Goal: Task Accomplishment & Management: Manage account settings

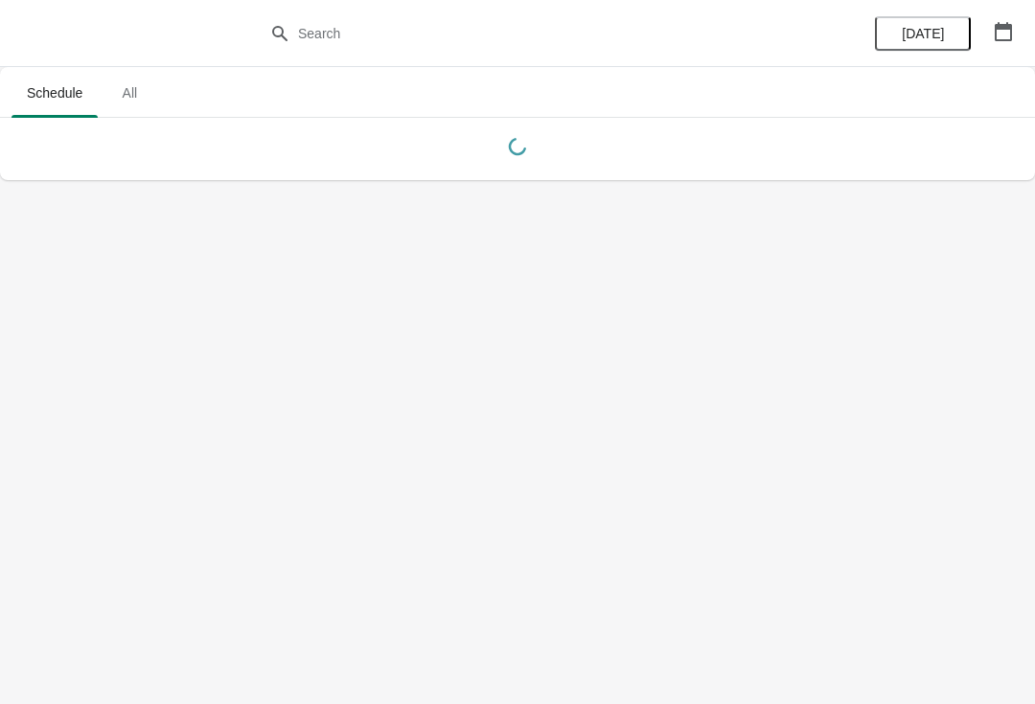
click at [1016, 24] on button "button" at bounding box center [1003, 31] width 34 height 34
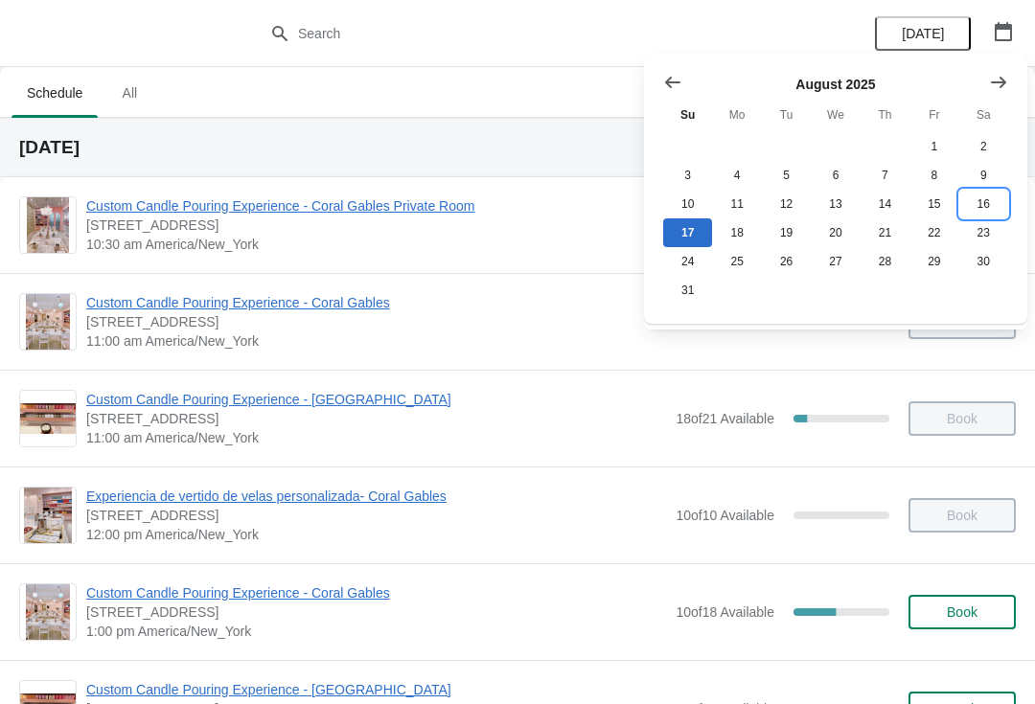
click at [972, 205] on button "16" at bounding box center [983, 204] width 49 height 29
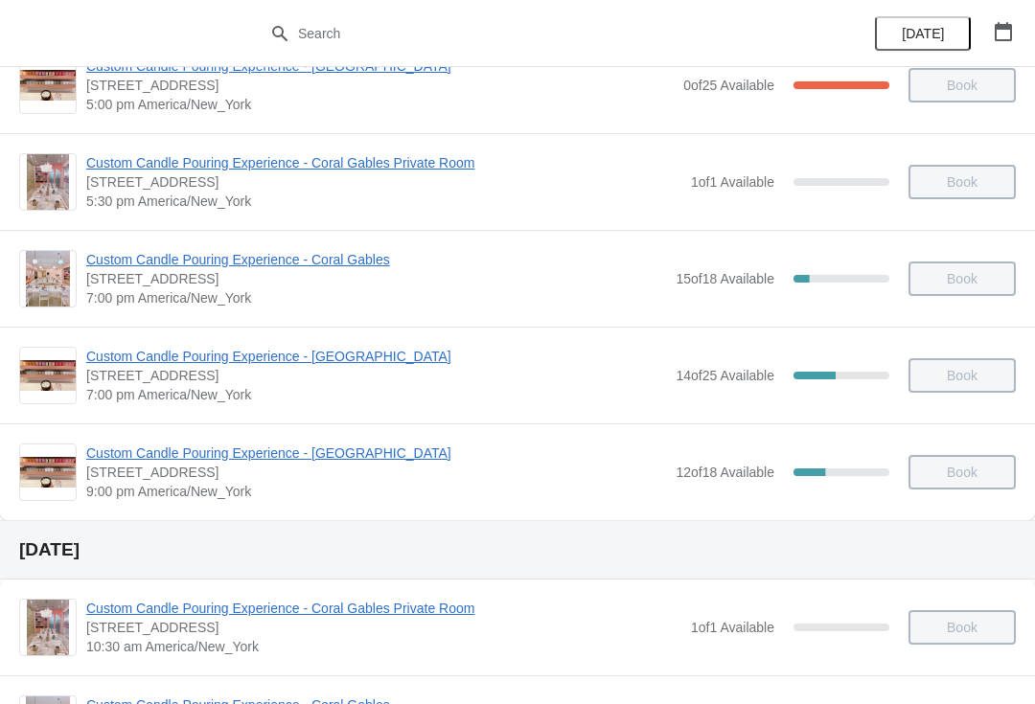
scroll to position [1014, 0]
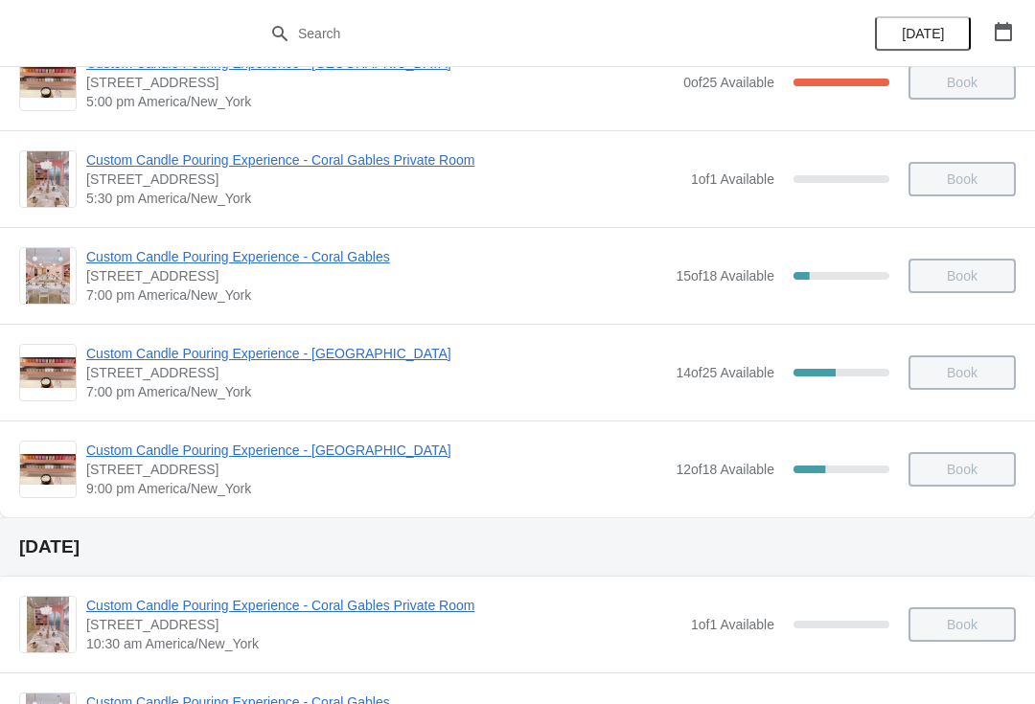
click at [156, 445] on span "Custom Candle Pouring Experience - [GEOGRAPHIC_DATA]" at bounding box center [376, 450] width 580 height 19
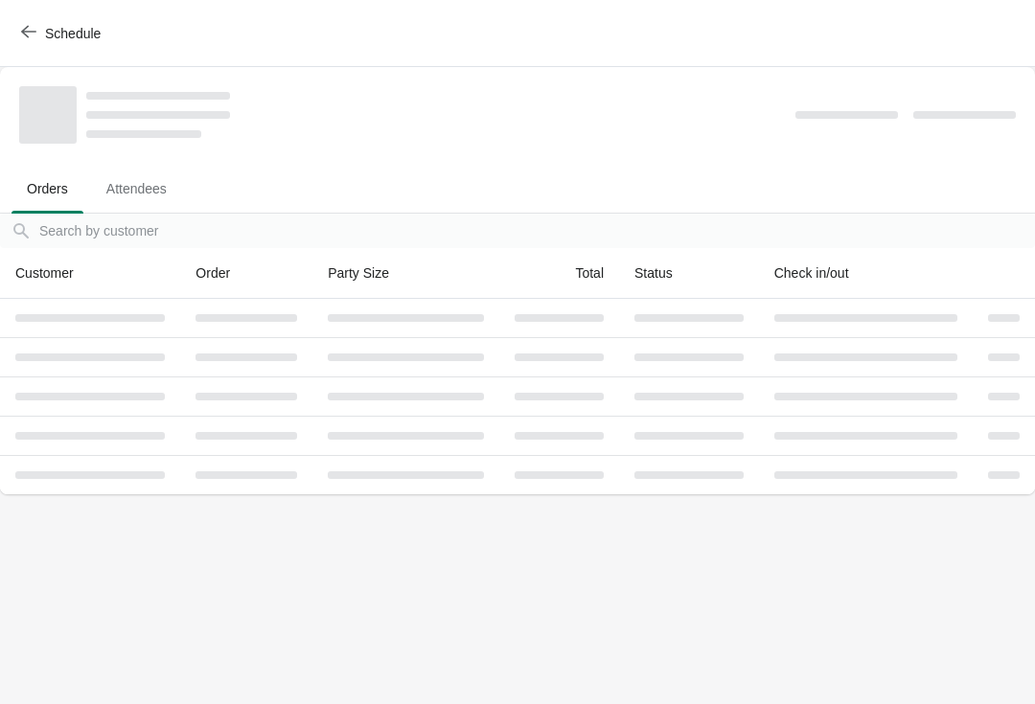
scroll to position [0, 0]
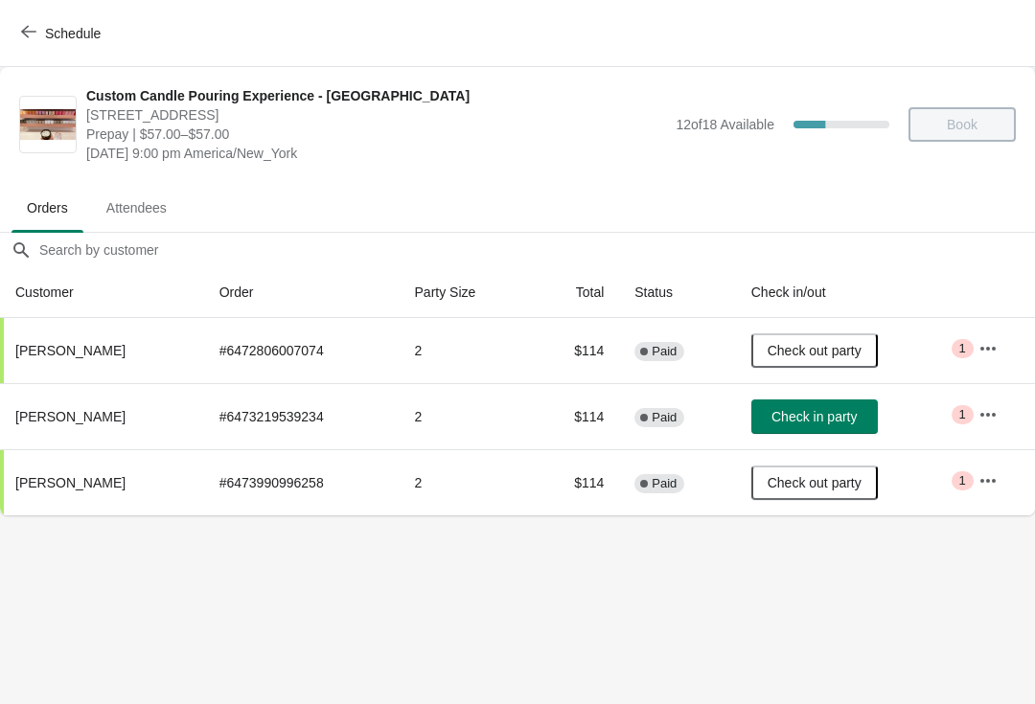
click at [994, 402] on button "button" at bounding box center [988, 415] width 34 height 34
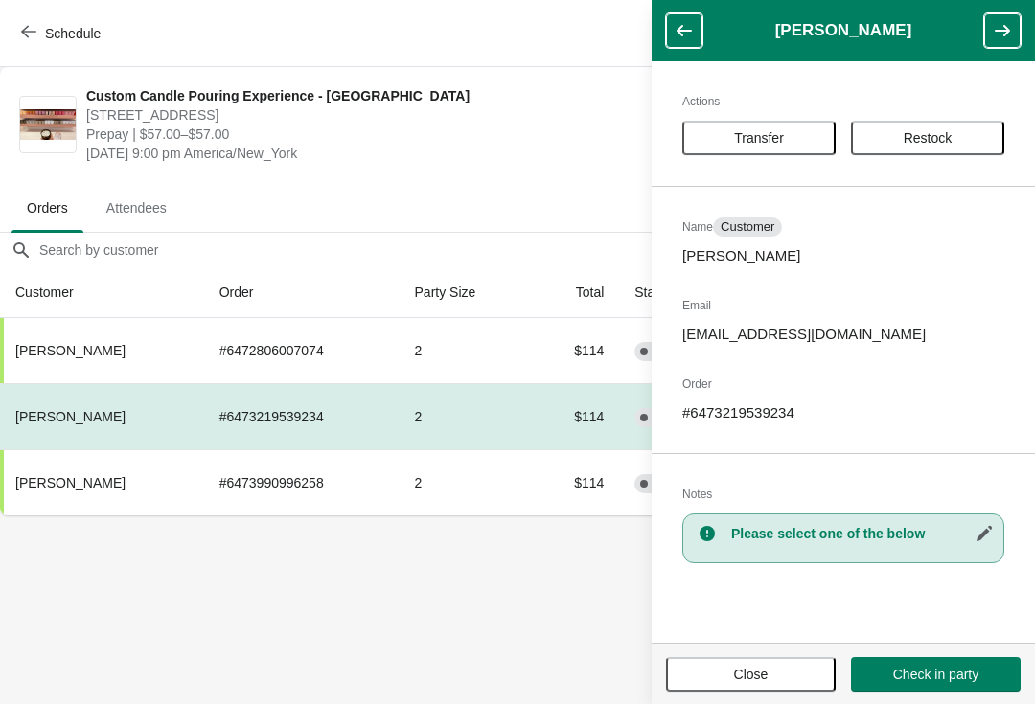
click at [763, 121] on button "Transfer" at bounding box center [758, 138] width 153 height 34
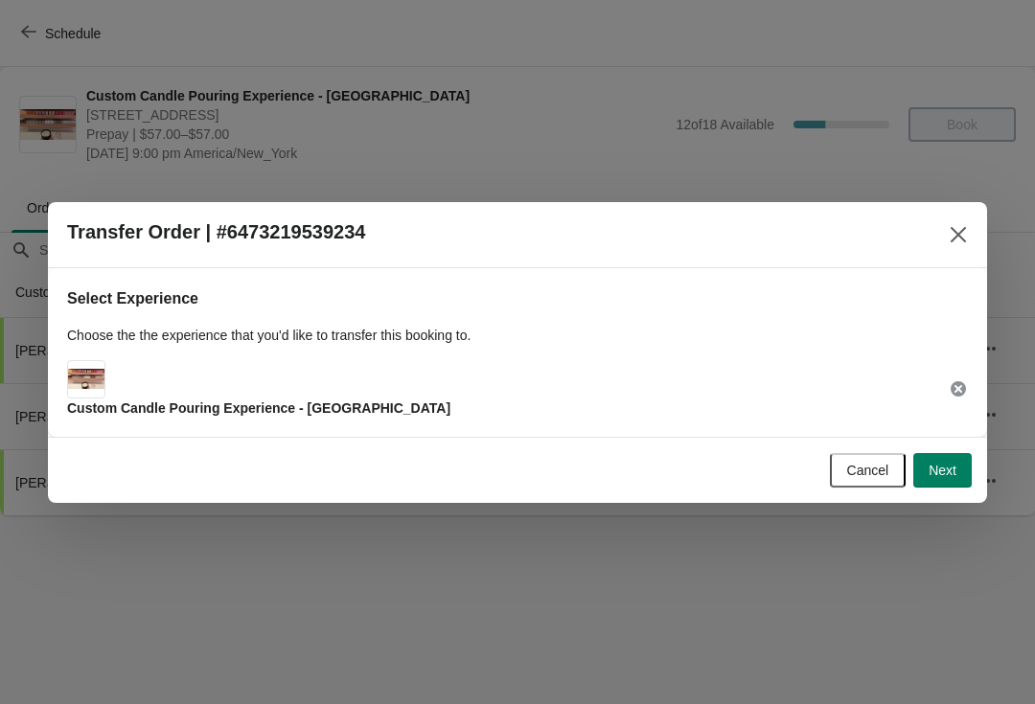
click at [953, 470] on span "Next" at bounding box center [943, 470] width 28 height 15
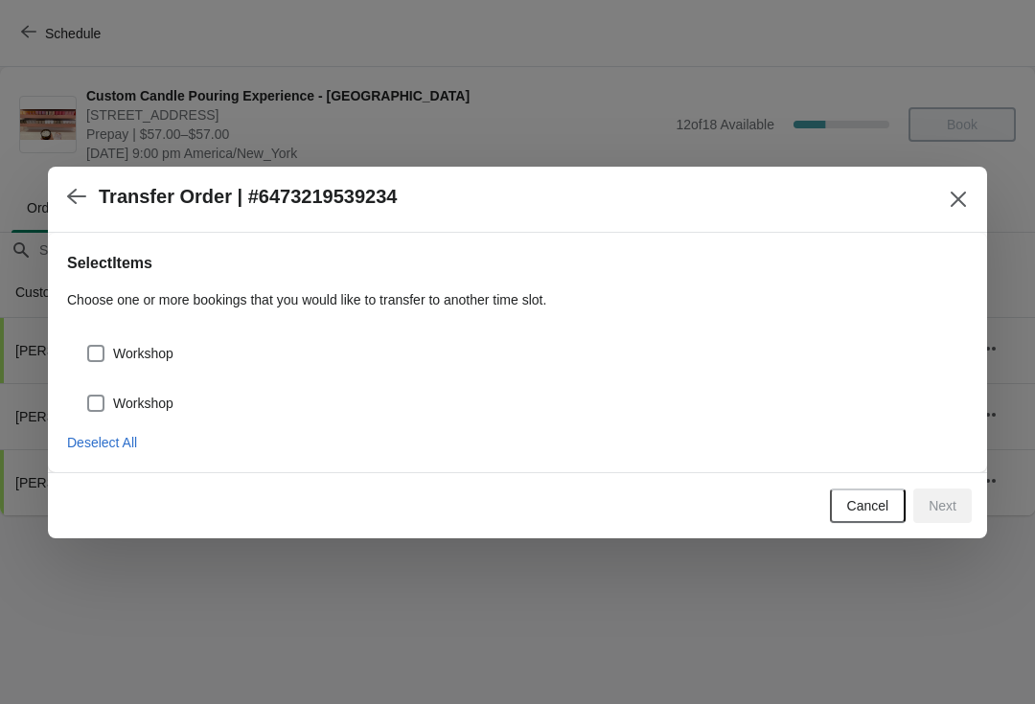
click at [102, 341] on label "Workshop" at bounding box center [129, 353] width 87 height 27
click at [88, 345] on input "Workshop" at bounding box center [87, 345] width 1 height 1
checkbox input "true"
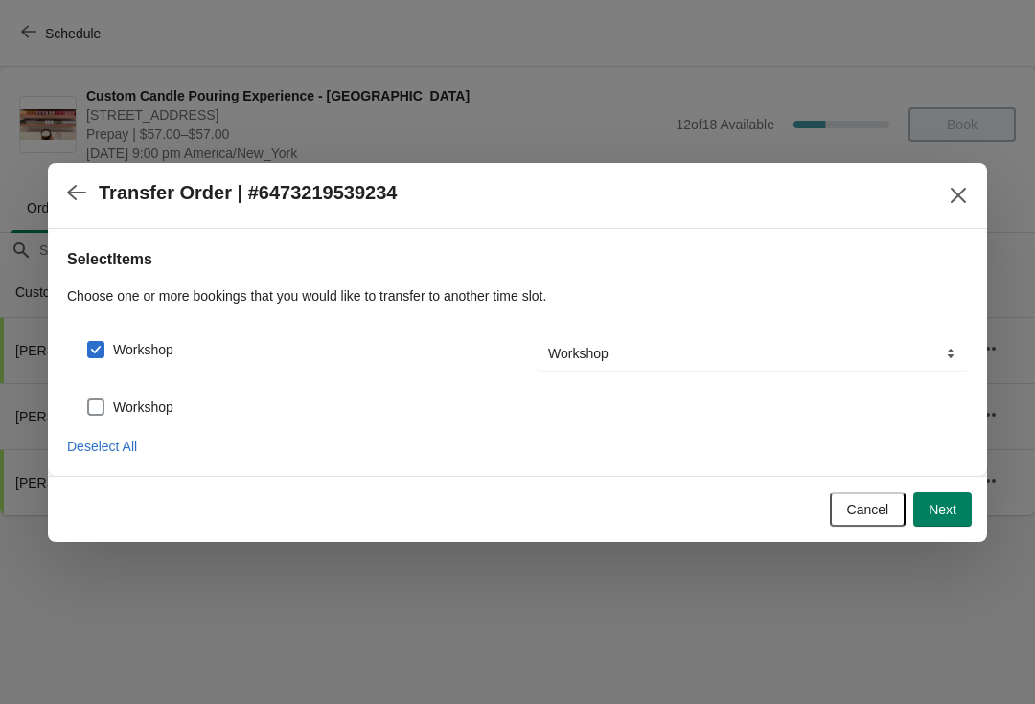
click at [95, 380] on div "Workshop" at bounding box center [517, 400] width 901 height 42
click at [102, 400] on span at bounding box center [95, 407] width 17 height 17
click at [88, 400] on input "Workshop" at bounding box center [87, 399] width 1 height 1
checkbox input "true"
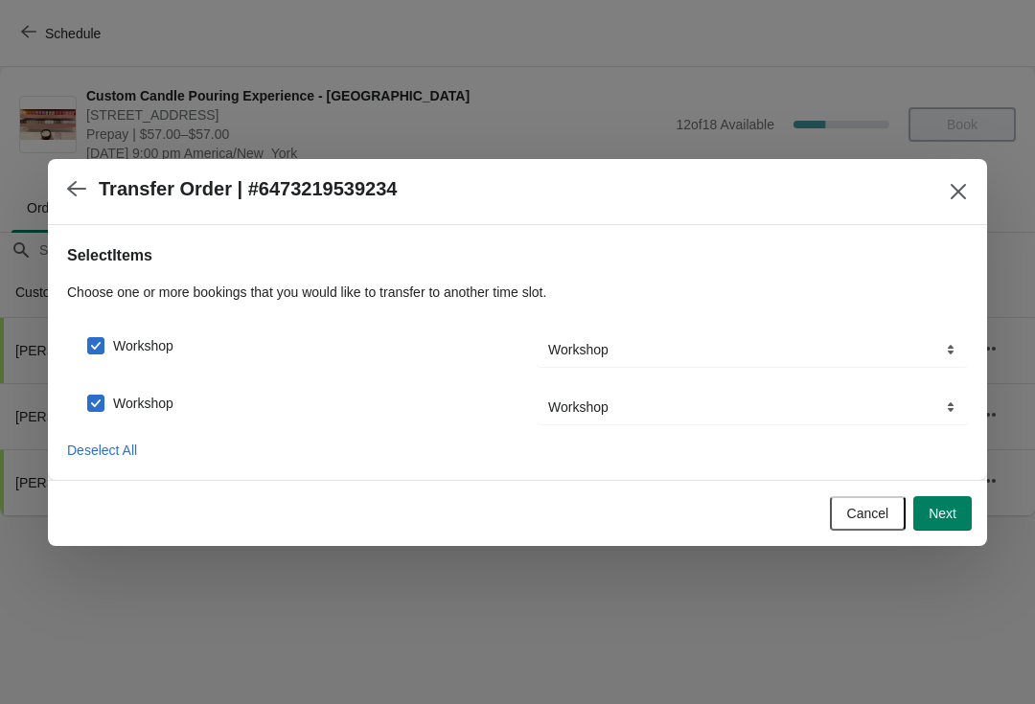
click at [960, 512] on button "Next" at bounding box center [942, 513] width 58 height 34
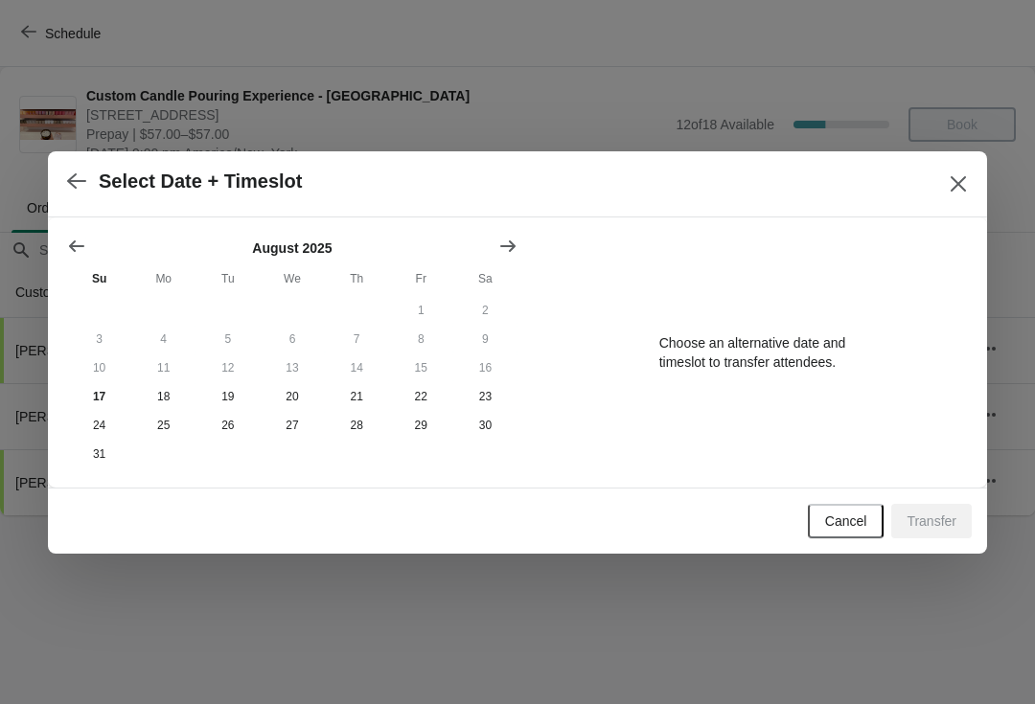
click at [88, 239] on button "Show previous month, July 2025" at bounding box center [76, 246] width 34 height 34
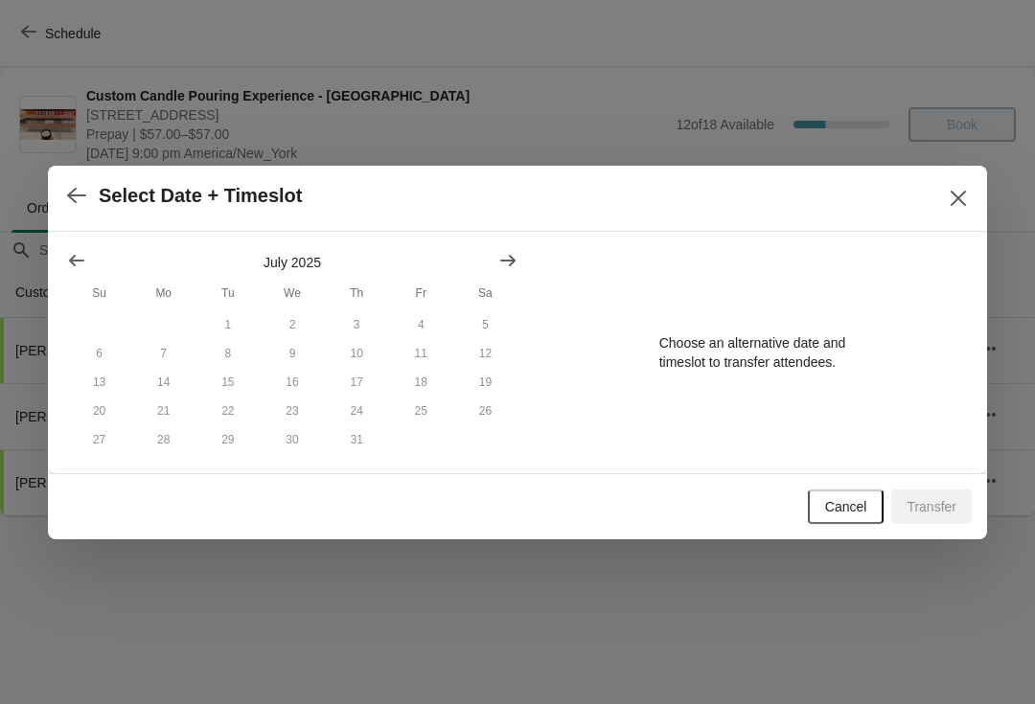
click at [86, 243] on button "Show previous month, June 2025" at bounding box center [76, 260] width 34 height 34
click at [85, 237] on div "[DATE] Su Mo Tu We Th Fr Sa 1 2 3 4 5 6 7 8 9 10 11 12 13 14 15 16 17 18 19 20 …" at bounding box center [285, 345] width 466 height 218
click at [79, 243] on button "Show previous month, May 2025" at bounding box center [76, 260] width 34 height 34
click at [82, 186] on icon "button" at bounding box center [76, 195] width 19 height 19
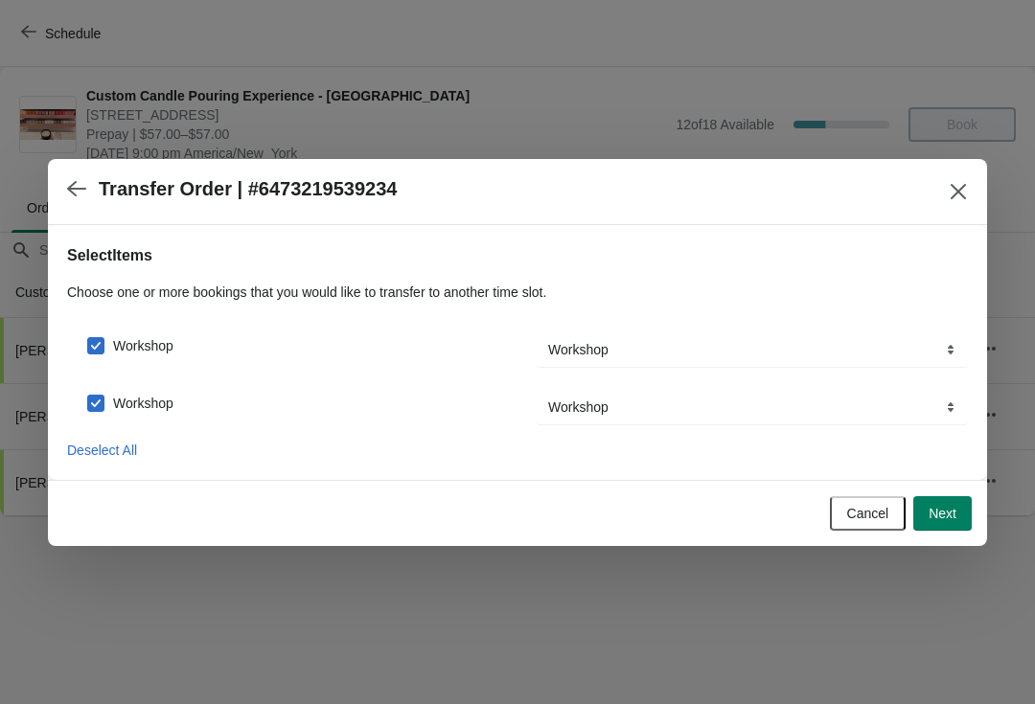
click at [55, 194] on div "Transfer Order | #6473219539234" at bounding box center [517, 192] width 939 height 66
click at [85, 202] on button "button" at bounding box center [76, 189] width 34 height 37
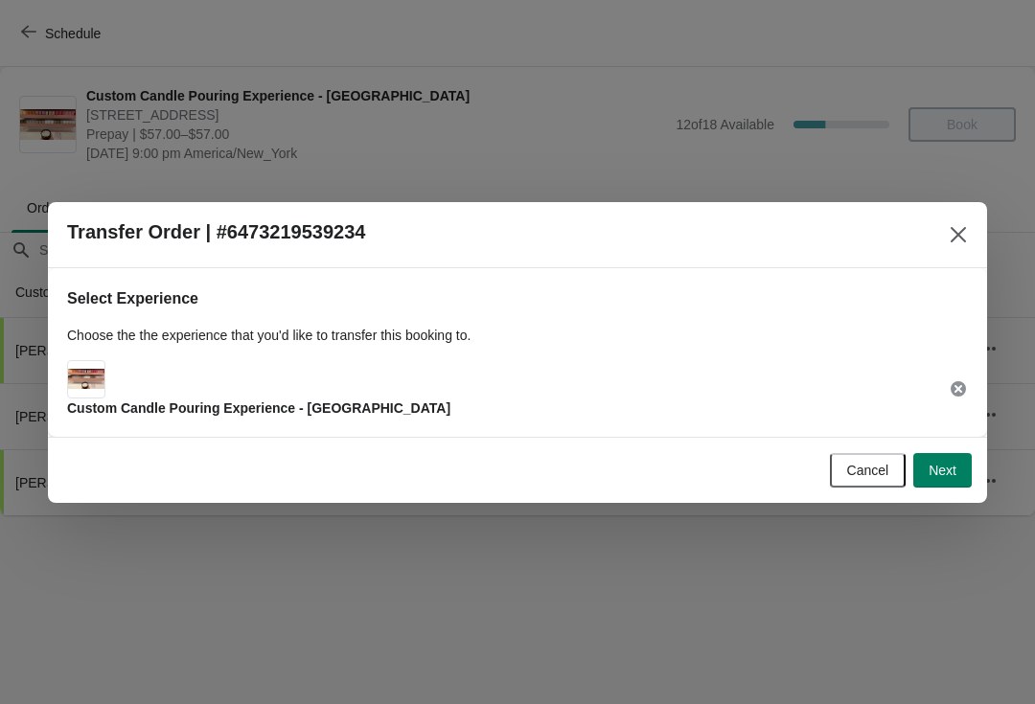
click at [963, 392] on icon at bounding box center [958, 388] width 15 height 15
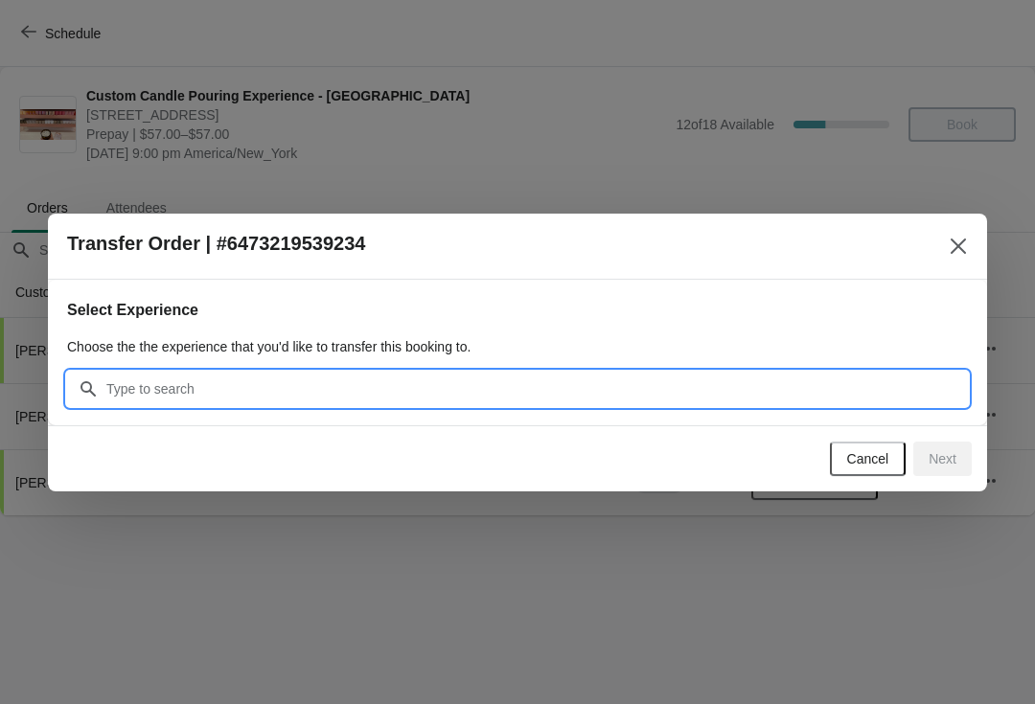
click at [403, 402] on input "Search" at bounding box center [536, 389] width 862 height 34
type input "Cor"
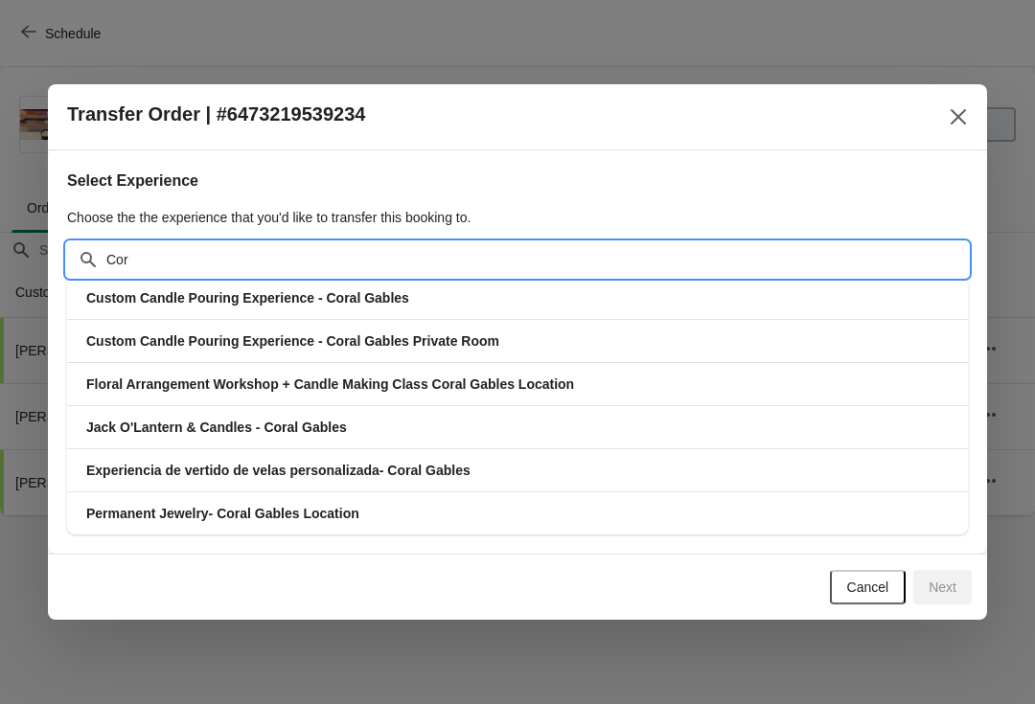
click at [147, 293] on span "Custom Candle Pouring Experience - Coral Gables" at bounding box center [247, 297] width 323 height 15
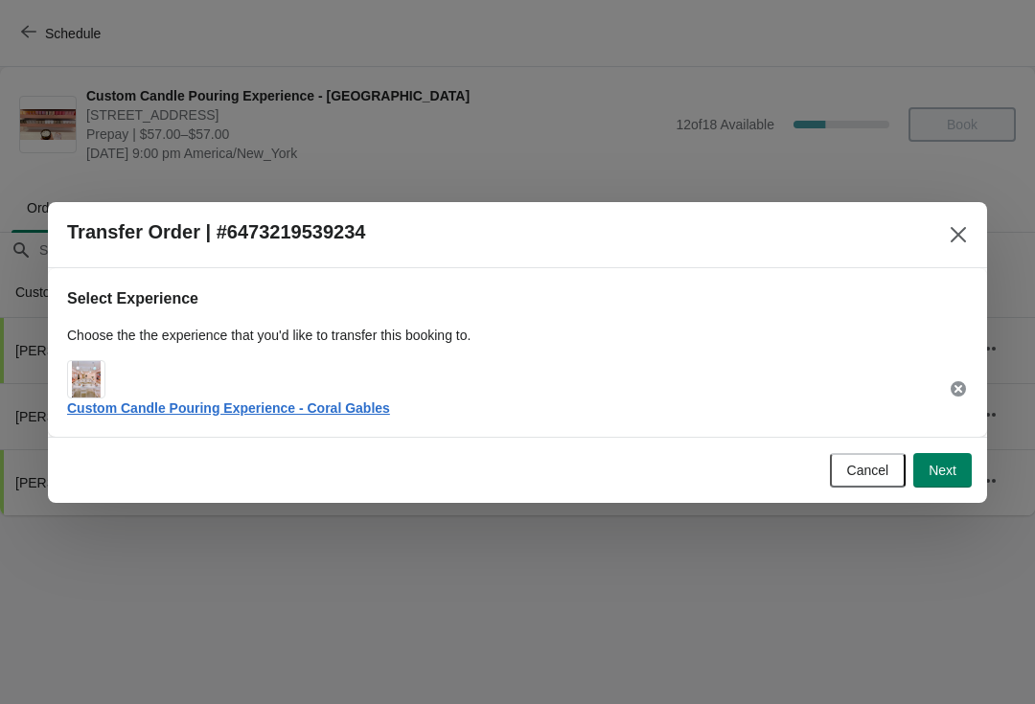
click at [896, 485] on button "Cancel" at bounding box center [868, 470] width 77 height 34
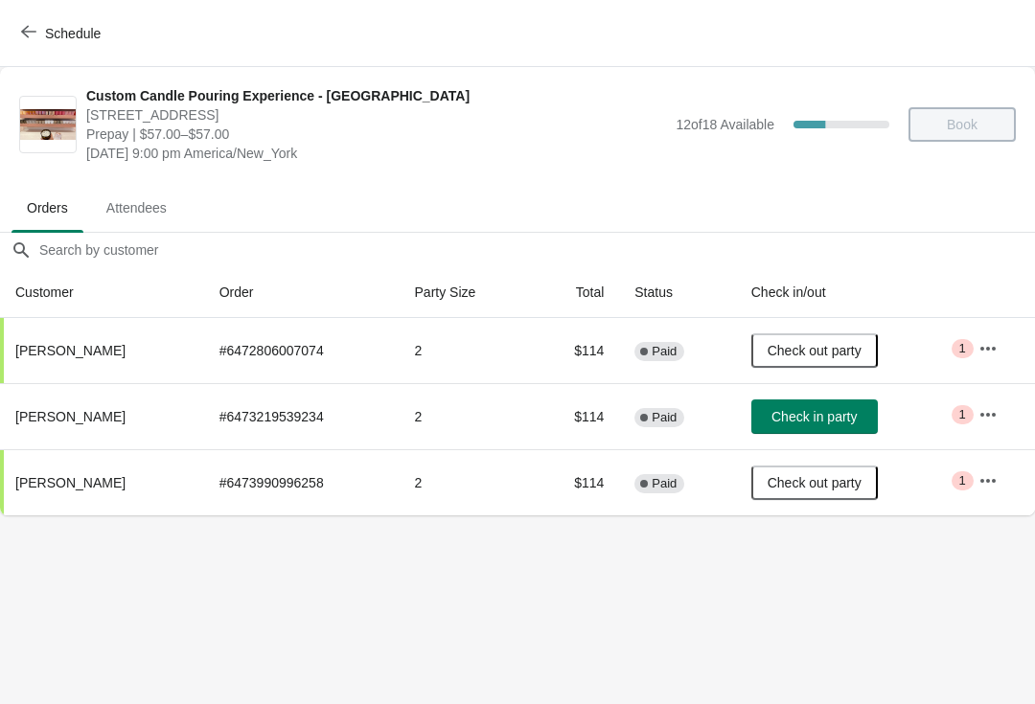
click at [946, 465] on td "Check out party" at bounding box center [849, 482] width 227 height 66
click at [1001, 401] on button "button" at bounding box center [988, 415] width 34 height 34
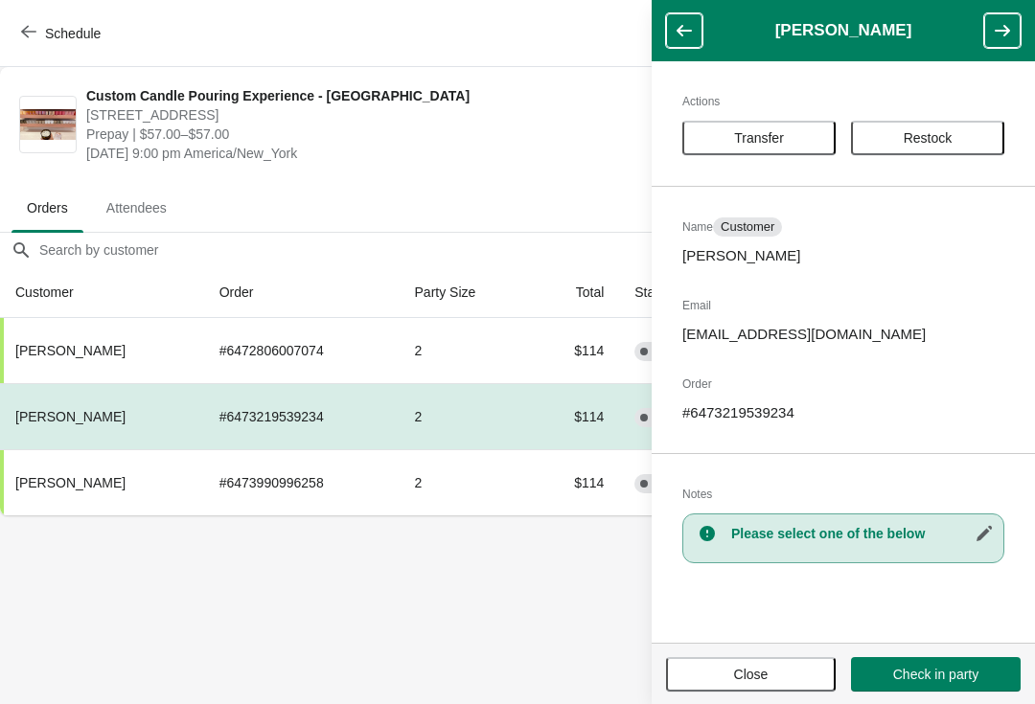
click at [783, 153] on button "Transfer" at bounding box center [758, 138] width 153 height 34
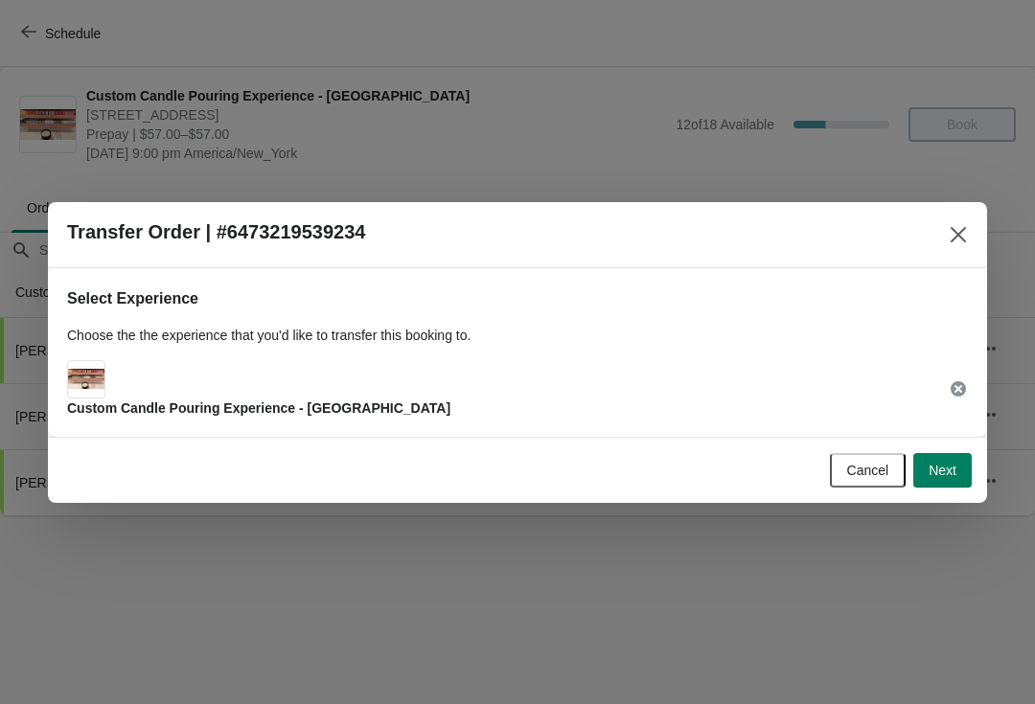
click at [953, 398] on icon at bounding box center [958, 388] width 19 height 19
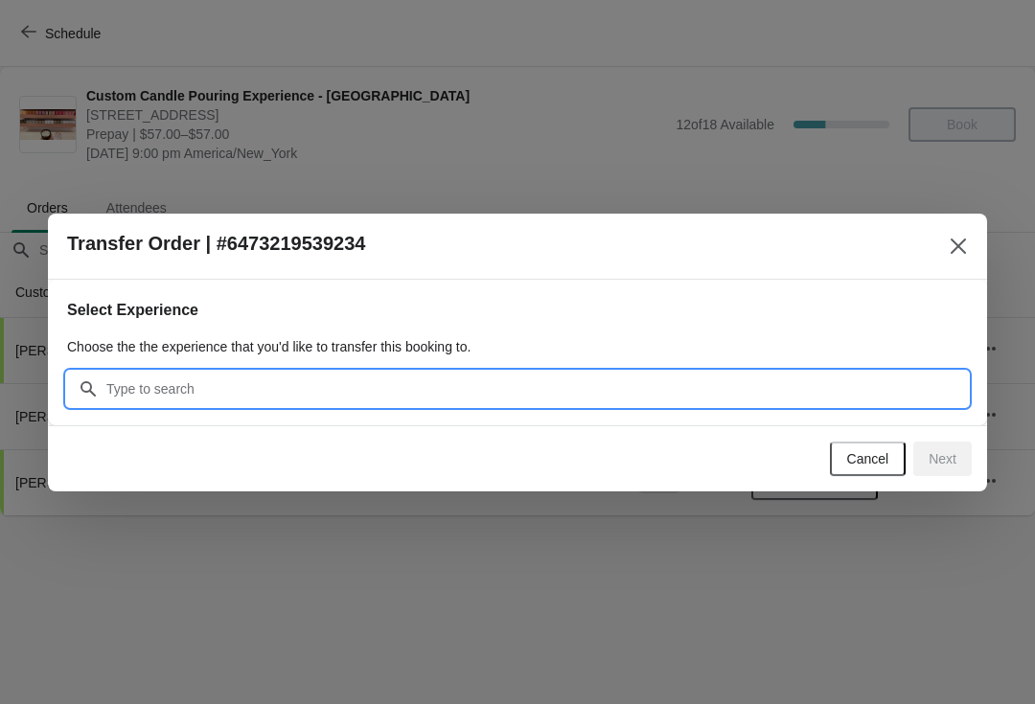
click at [540, 396] on input "Search" at bounding box center [536, 389] width 862 height 34
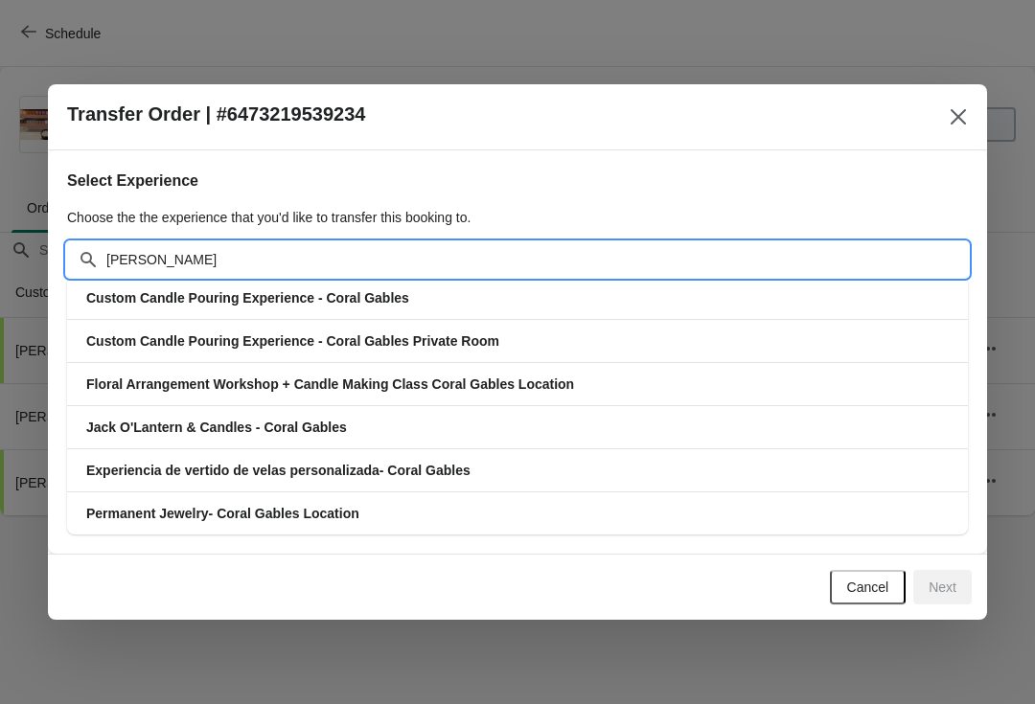
type input "[PERSON_NAME]"
click at [463, 236] on div "Select Experience Choose the the experience that you'd like to transfer this bo…" at bounding box center [517, 344] width 901 height 380
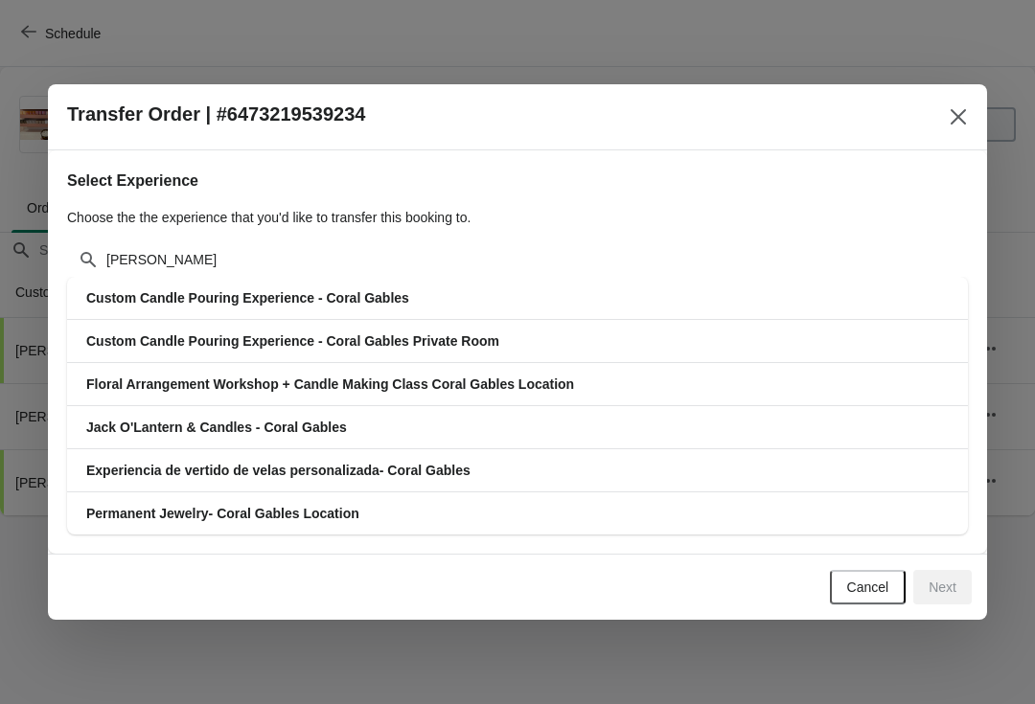
click at [439, 299] on h3 "Custom Candle Pouring Experience - Coral Gables" at bounding box center [517, 297] width 862 height 19
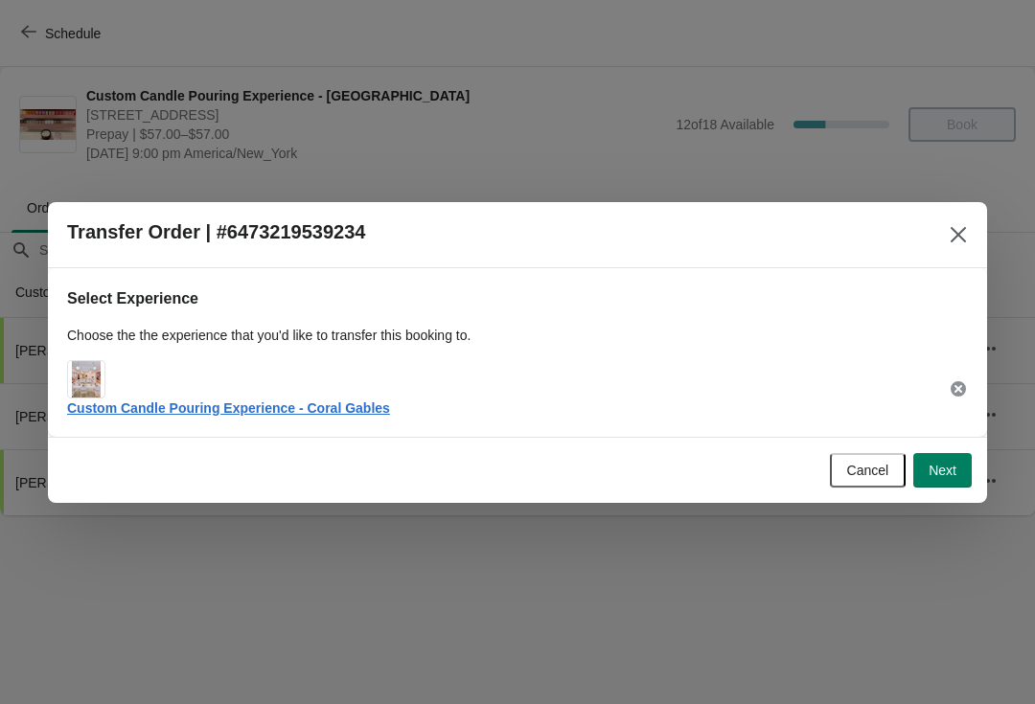
click at [952, 471] on span "Next" at bounding box center [943, 470] width 28 height 15
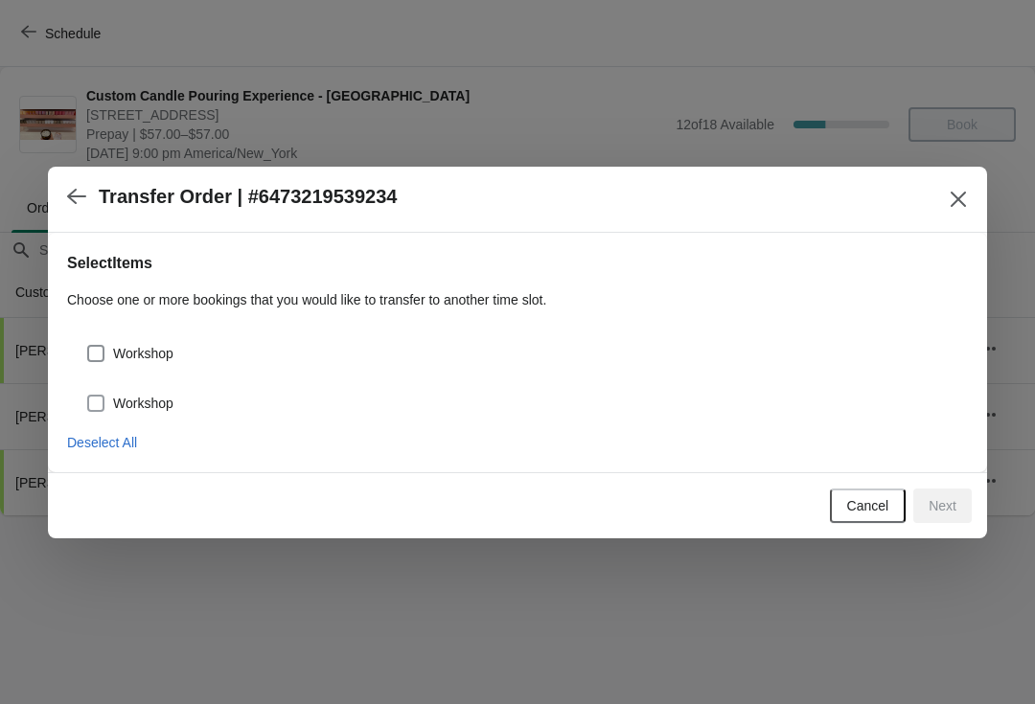
click at [167, 391] on label "Workshop" at bounding box center [129, 403] width 87 height 27
click at [88, 395] on input "Workshop" at bounding box center [87, 395] width 1 height 1
checkbox input "true"
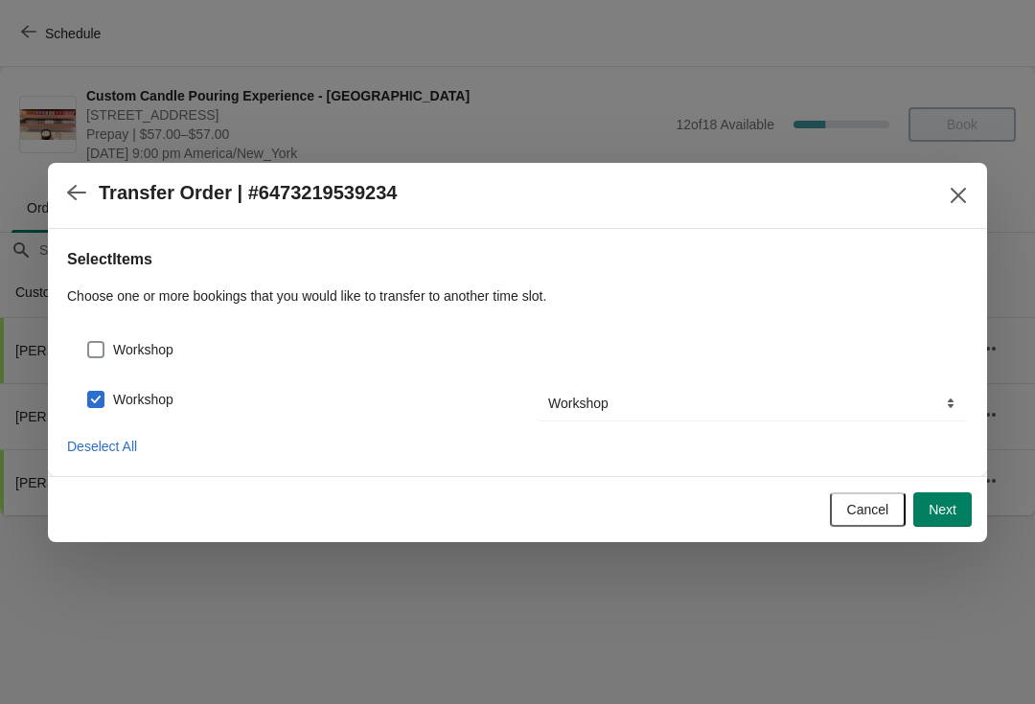
click at [97, 343] on span at bounding box center [95, 349] width 17 height 17
click at [88, 342] on input "Workshop" at bounding box center [87, 341] width 1 height 1
checkbox input "true"
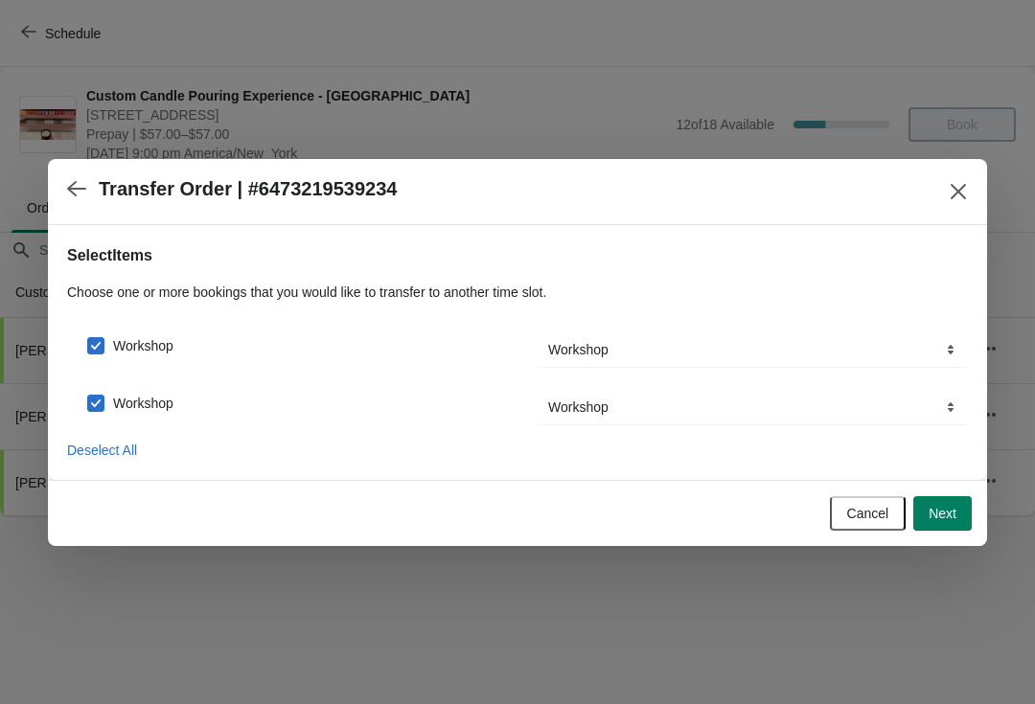
click at [930, 514] on span "Next" at bounding box center [943, 513] width 28 height 15
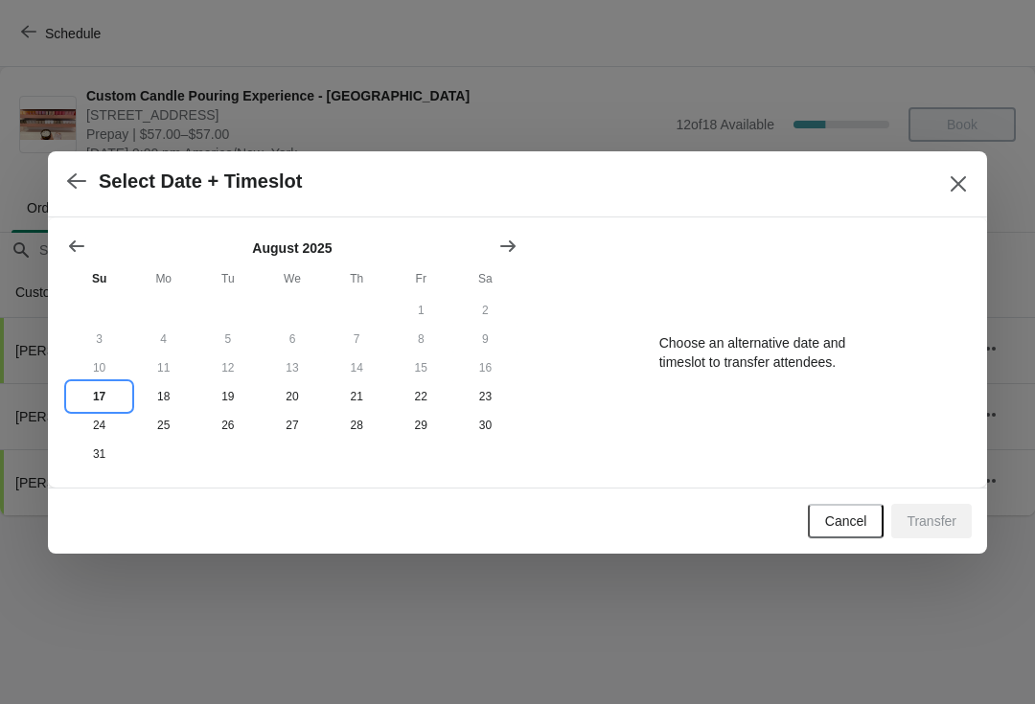
click at [89, 390] on button "17" at bounding box center [99, 396] width 64 height 29
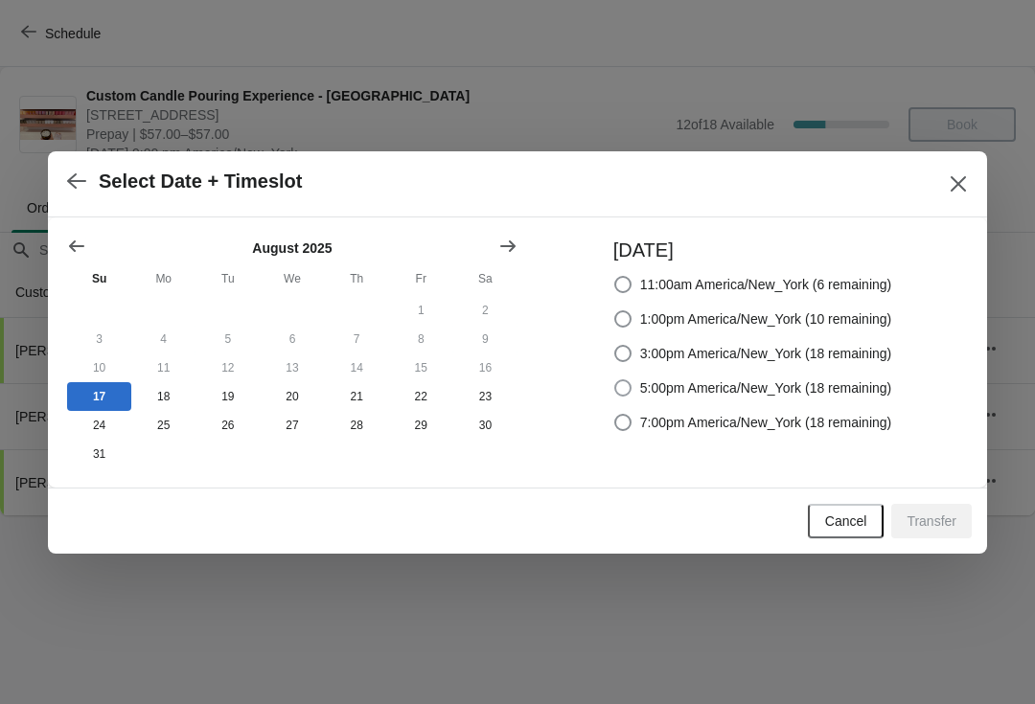
click at [871, 389] on span "5:00pm America/New_York (18 remaining)" at bounding box center [766, 388] width 252 height 19
click at [615, 380] on input "5:00pm America/New_York (18 remaining)" at bounding box center [614, 379] width 1 height 1
radio input "true"
click at [940, 502] on div "Cancel Transfer" at bounding box center [514, 517] width 916 height 42
click at [947, 519] on span "Transfer" at bounding box center [932, 521] width 50 height 15
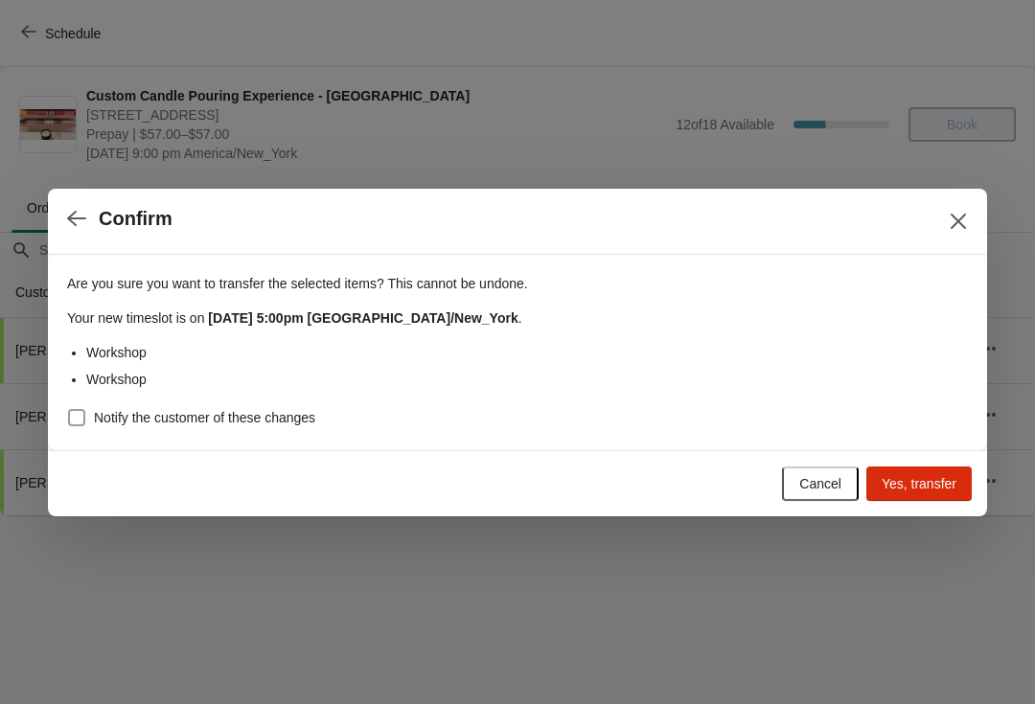
click at [205, 429] on label "Notify the customer of these changes" at bounding box center [191, 417] width 248 height 27
click at [69, 410] on input "Notify the customer of these changes" at bounding box center [68, 409] width 1 height 1
checkbox input "true"
click at [928, 494] on button "Yes, transfer" at bounding box center [918, 484] width 105 height 34
